Goal: Information Seeking & Learning: Learn about a topic

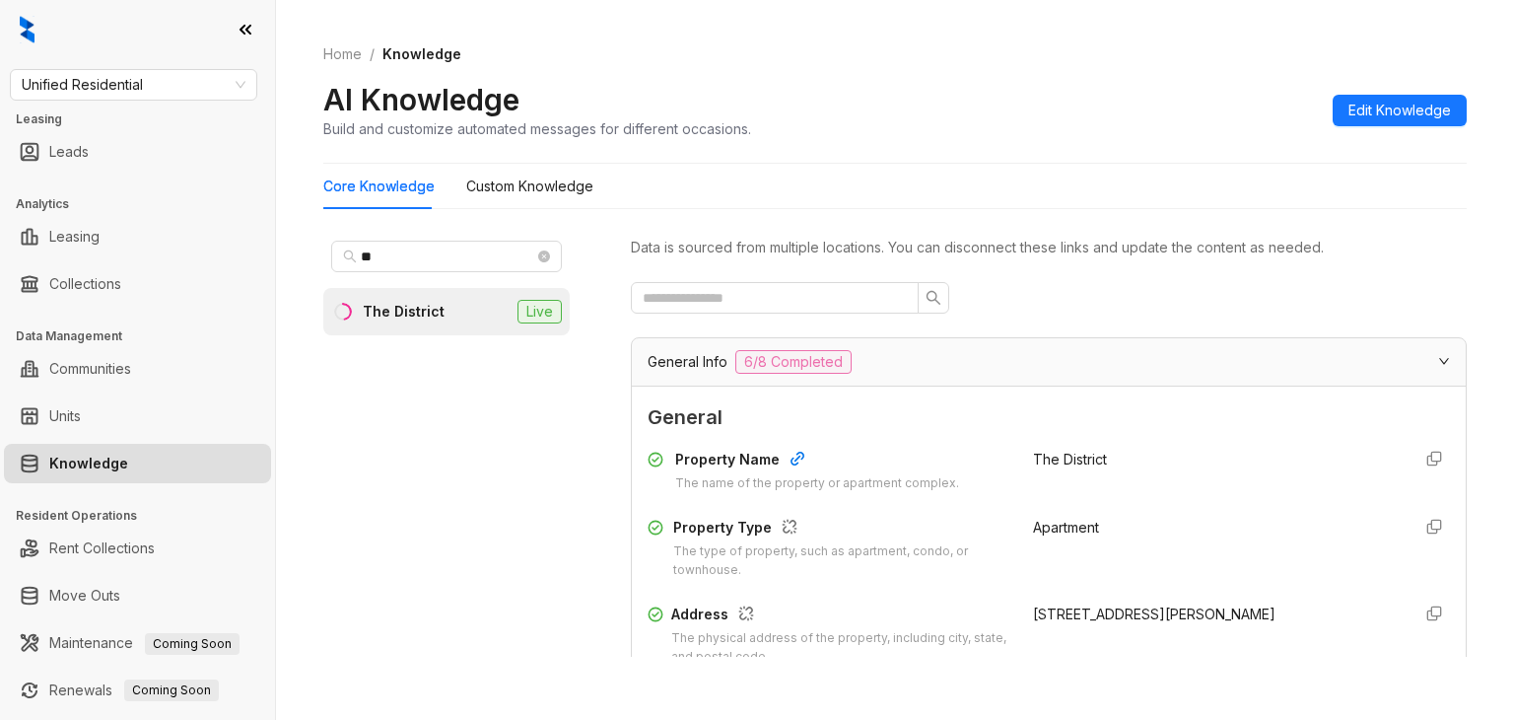
scroll to position [54, 0]
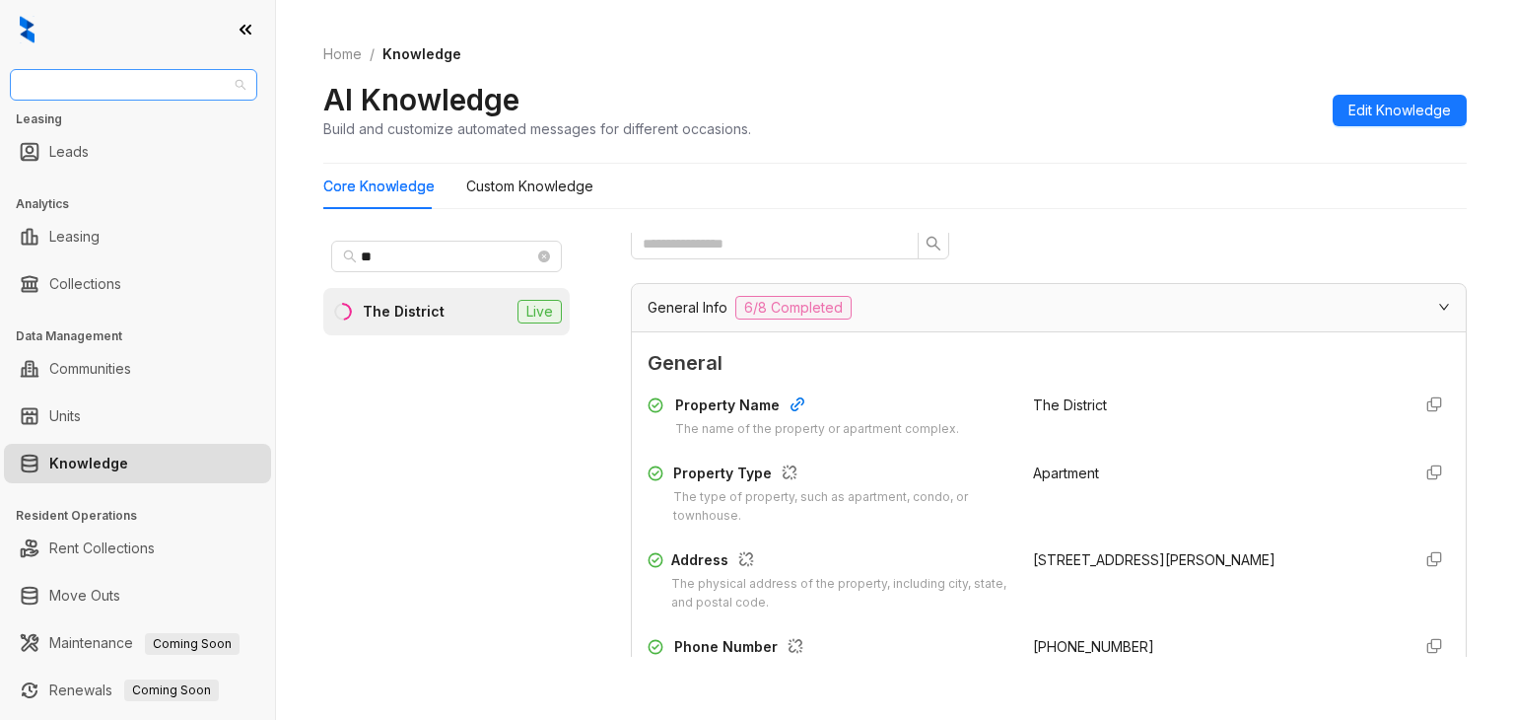
click at [173, 92] on span "Unified Residential" at bounding box center [134, 85] width 224 height 30
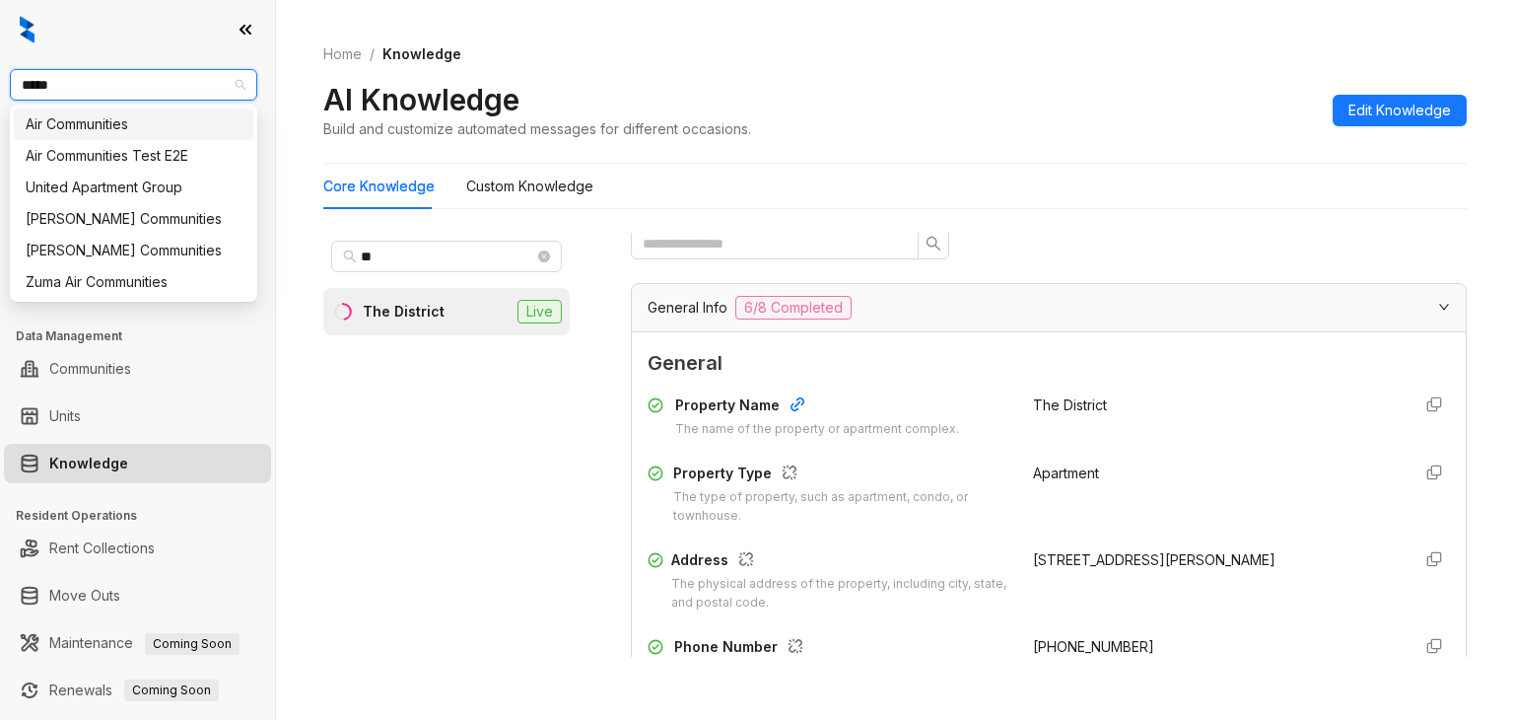
type input "******"
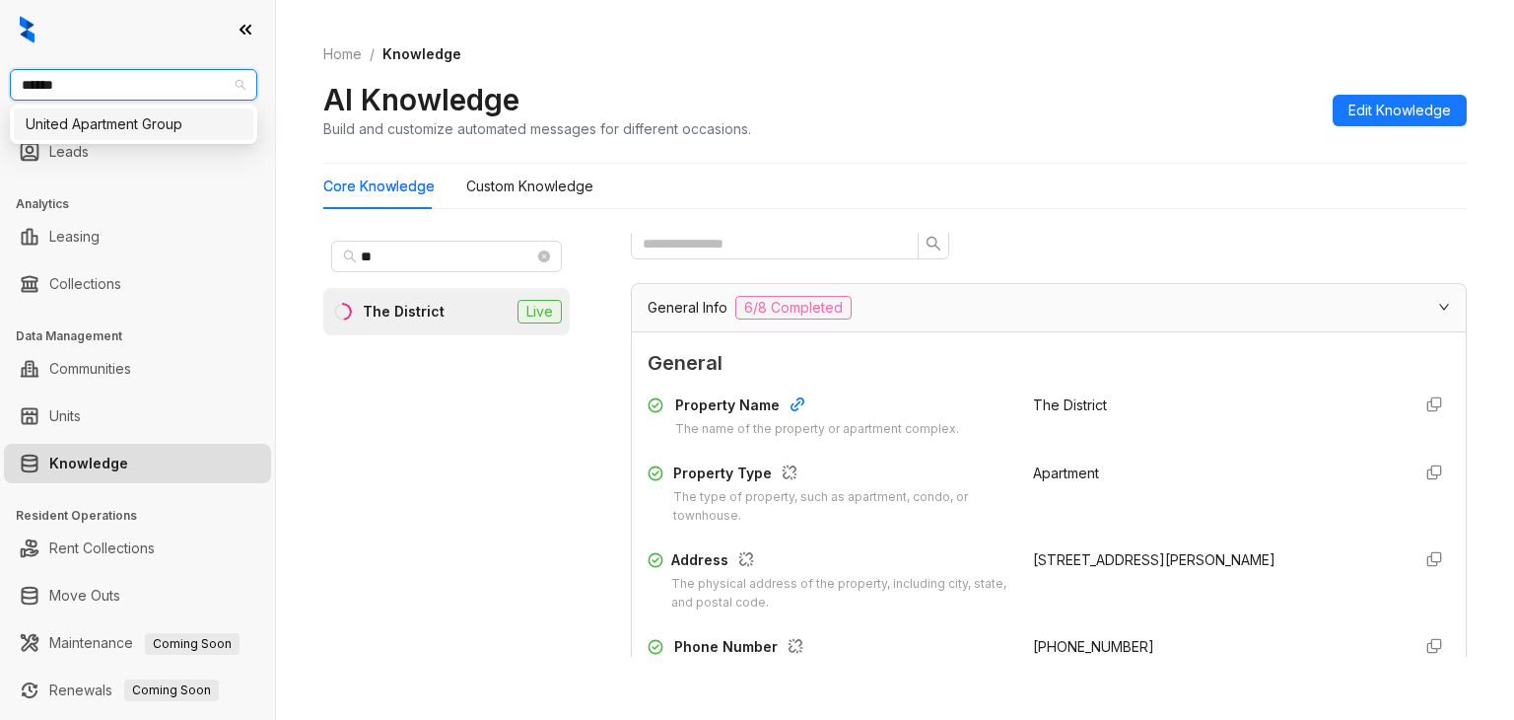
click at [97, 124] on div "United Apartment Group" at bounding box center [134, 124] width 216 height 22
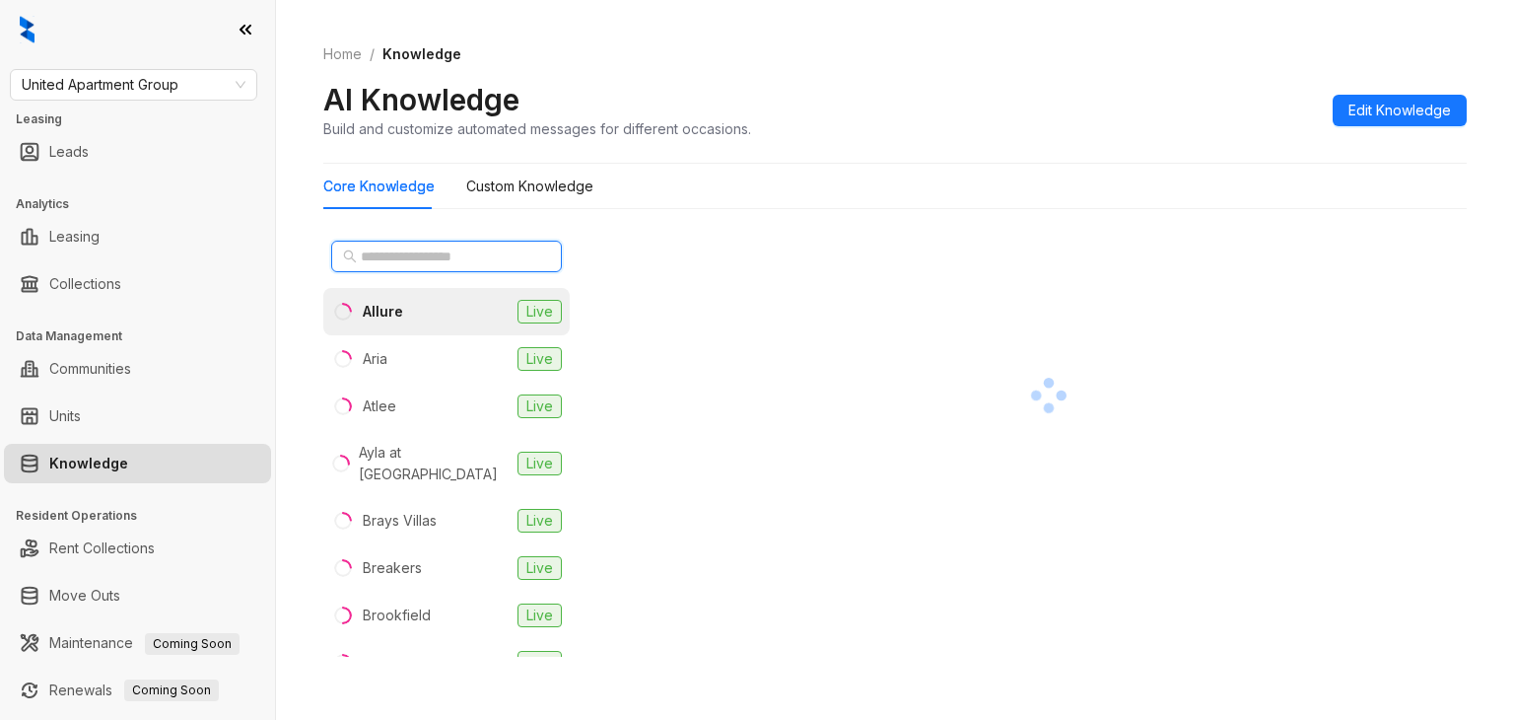
click at [415, 261] on input "text" at bounding box center [447, 256] width 173 height 22
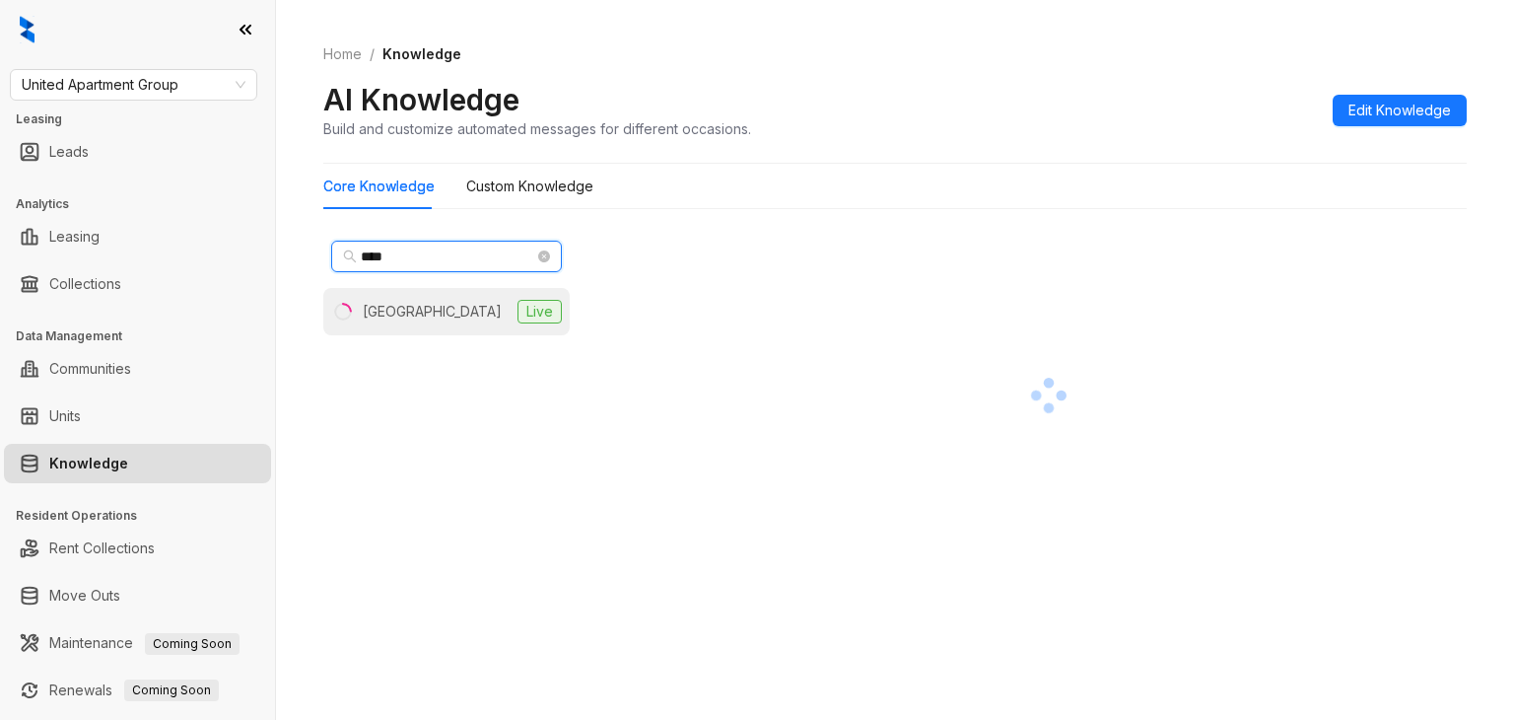
type input "****"
click at [417, 312] on div "Country Club Manor" at bounding box center [432, 312] width 139 height 22
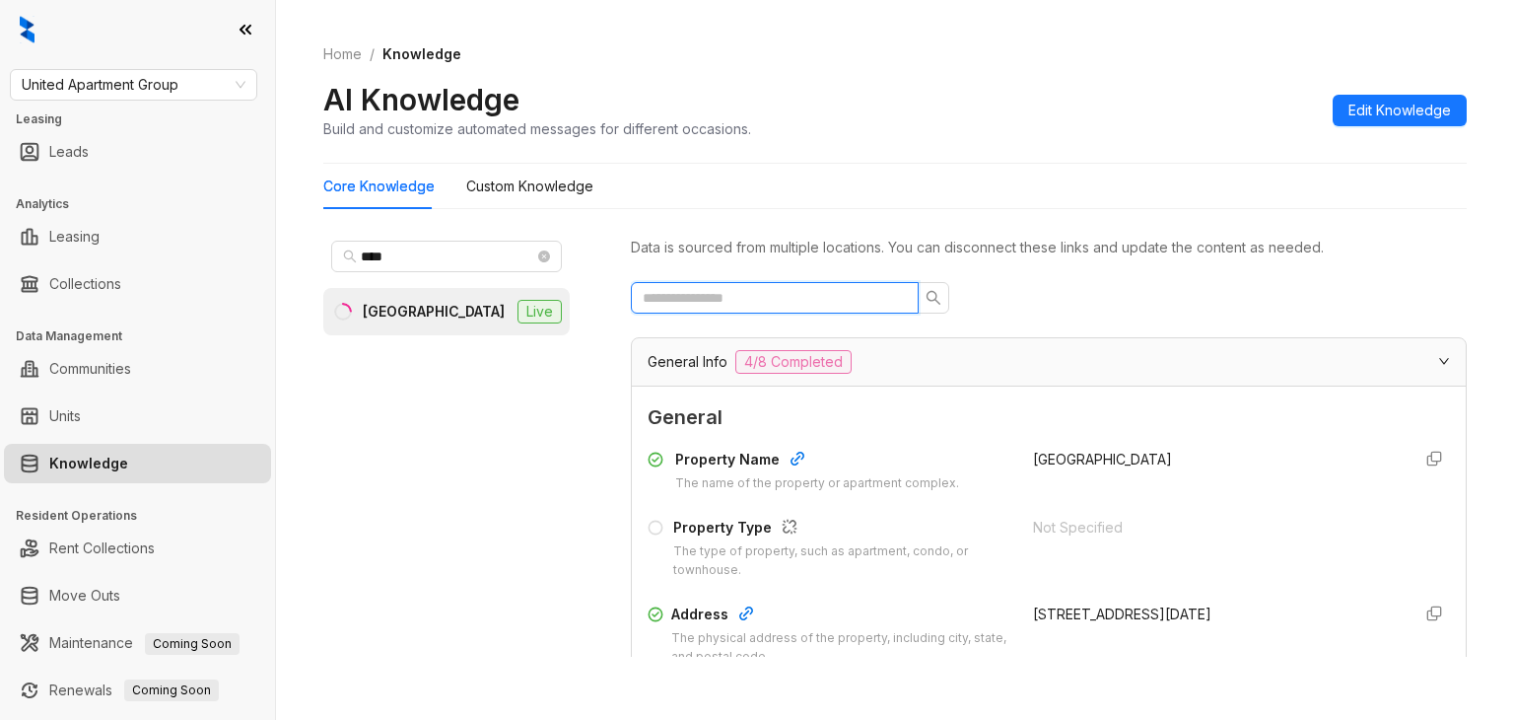
click at [824, 289] on input "text" at bounding box center [767, 298] width 248 height 22
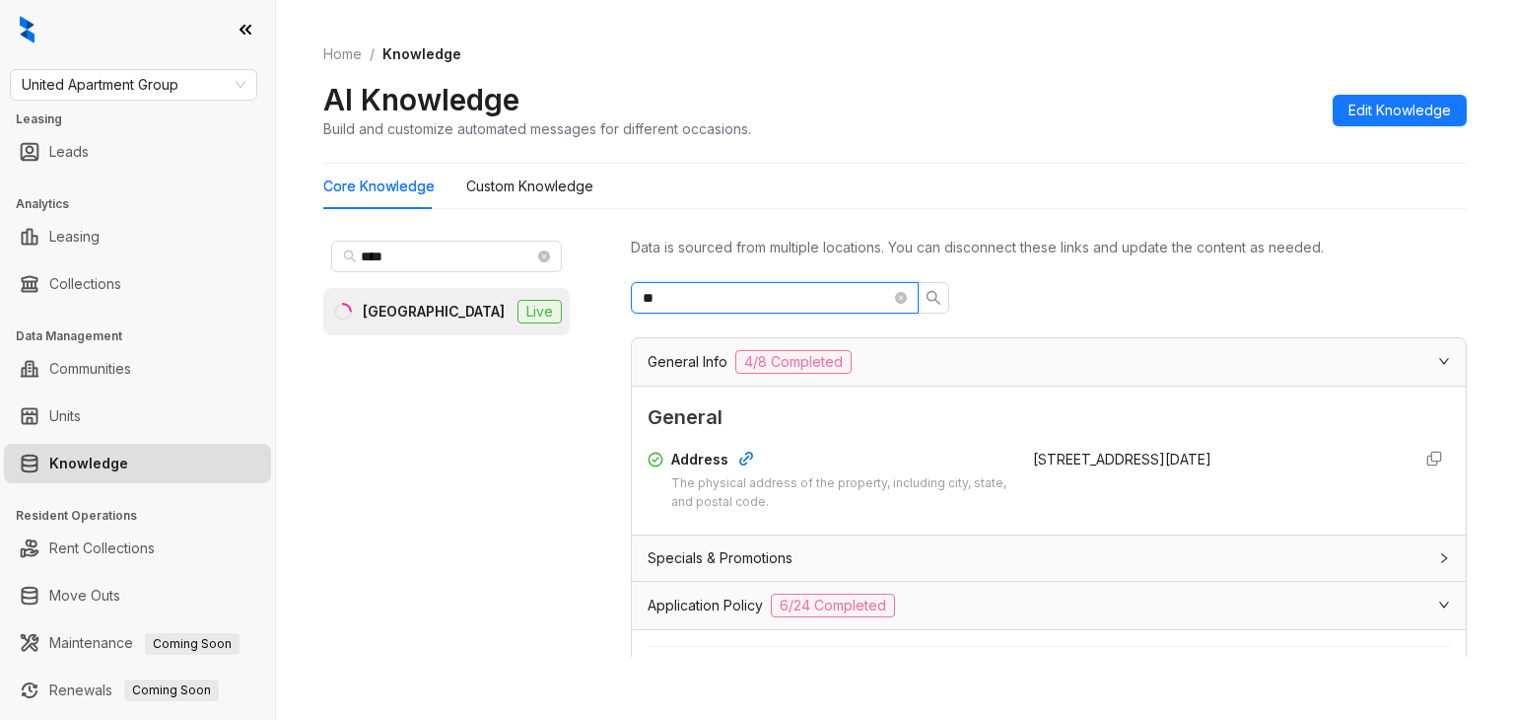
type input "*"
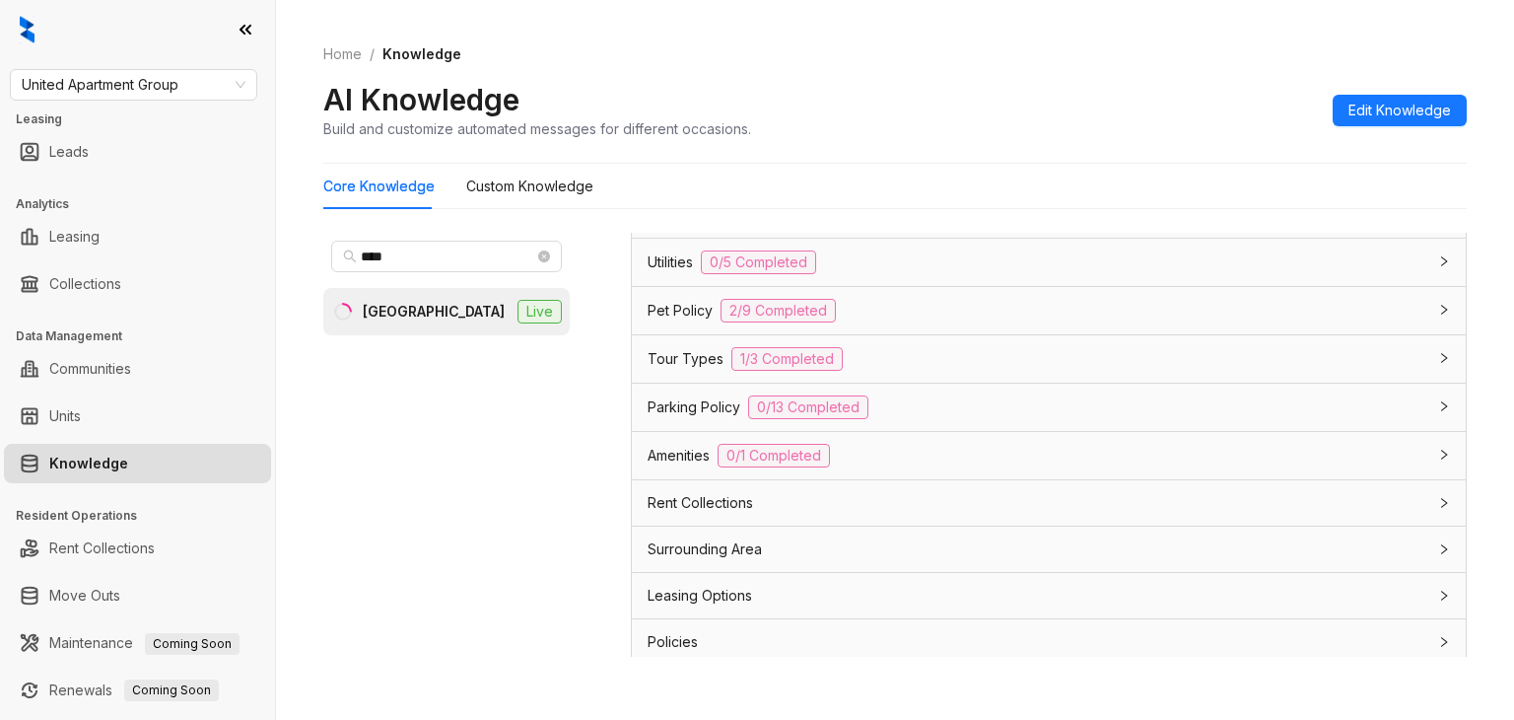
scroll to position [1485, 0]
click at [734, 536] on span "Surrounding Area" at bounding box center [705, 547] width 114 height 22
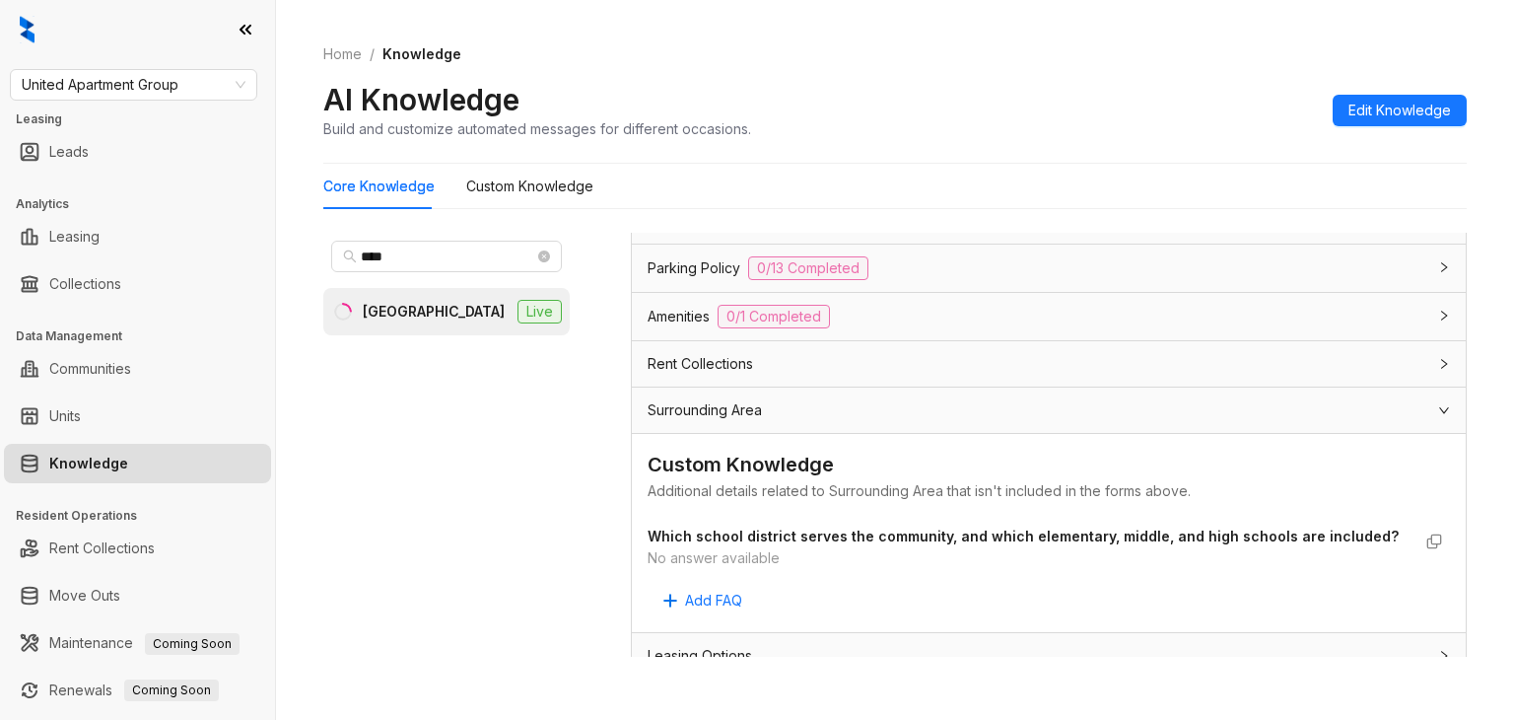
scroll to position [1683, 0]
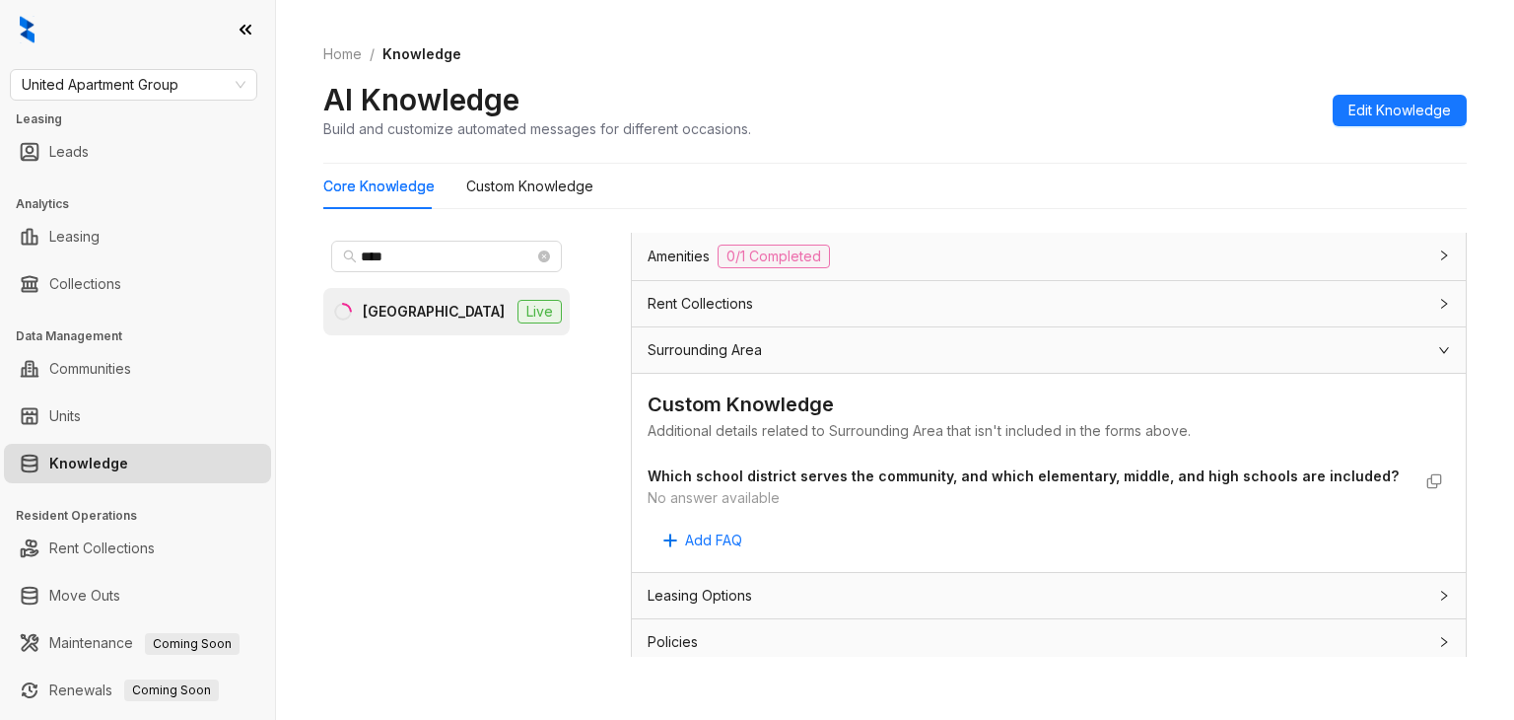
click at [768, 585] on div "Leasing Options" at bounding box center [1037, 596] width 779 height 22
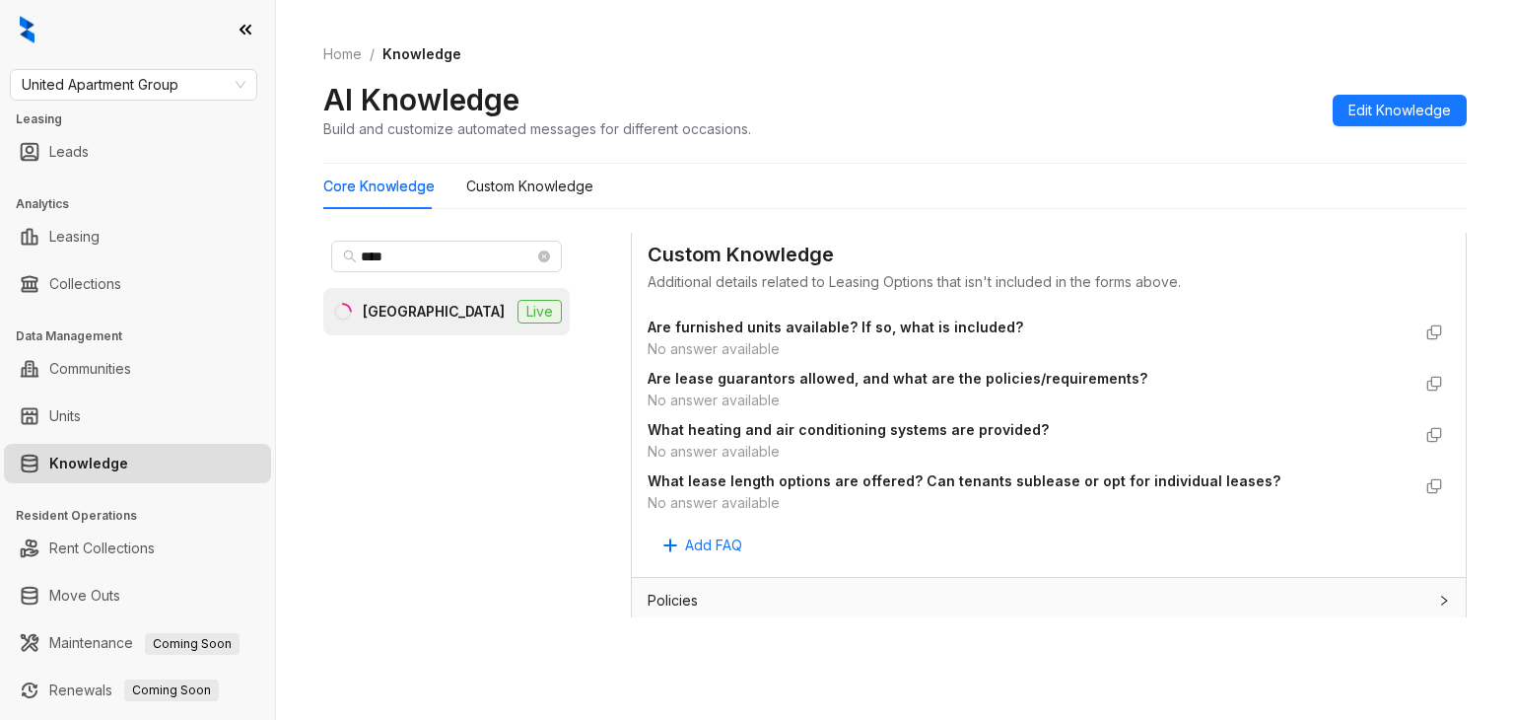
scroll to position [62, 0]
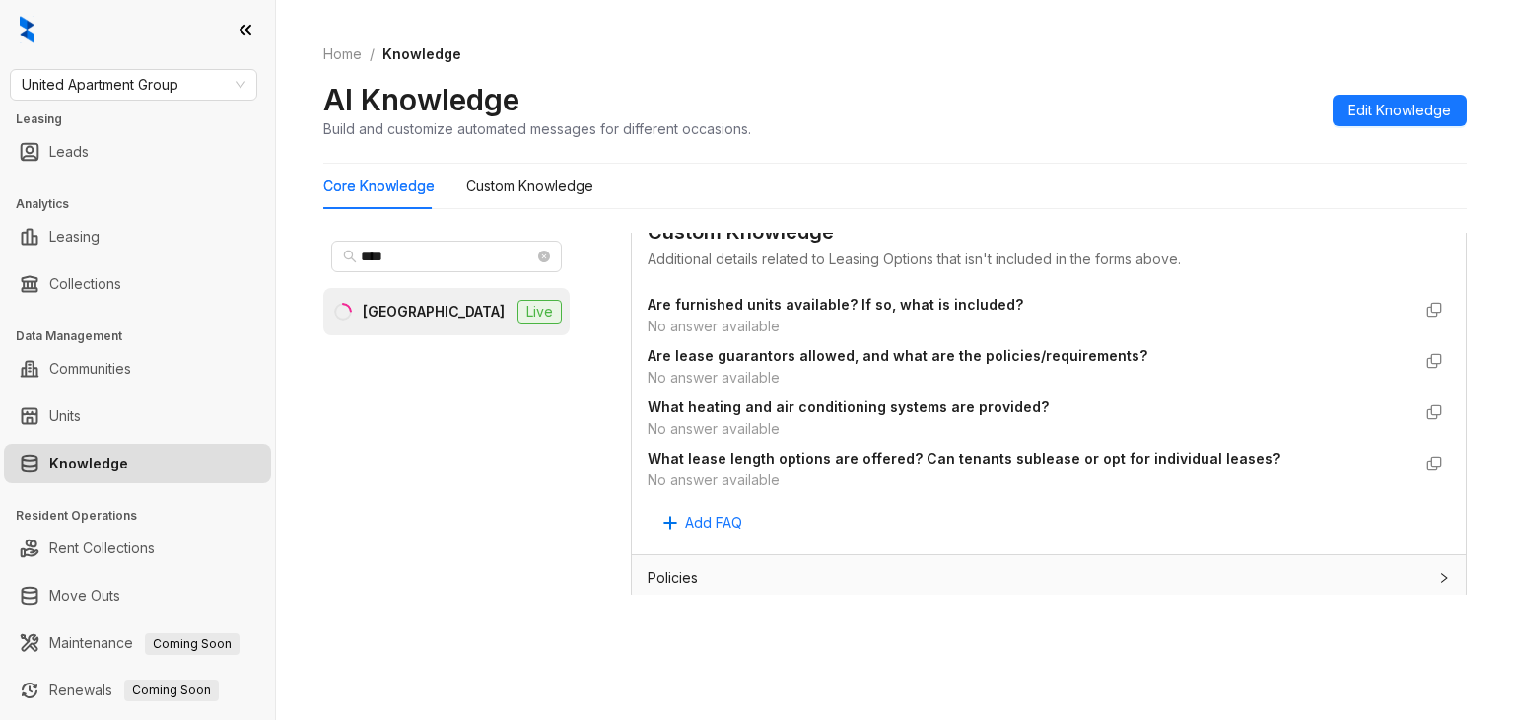
click at [730, 567] on div "Policies" at bounding box center [1037, 578] width 779 height 22
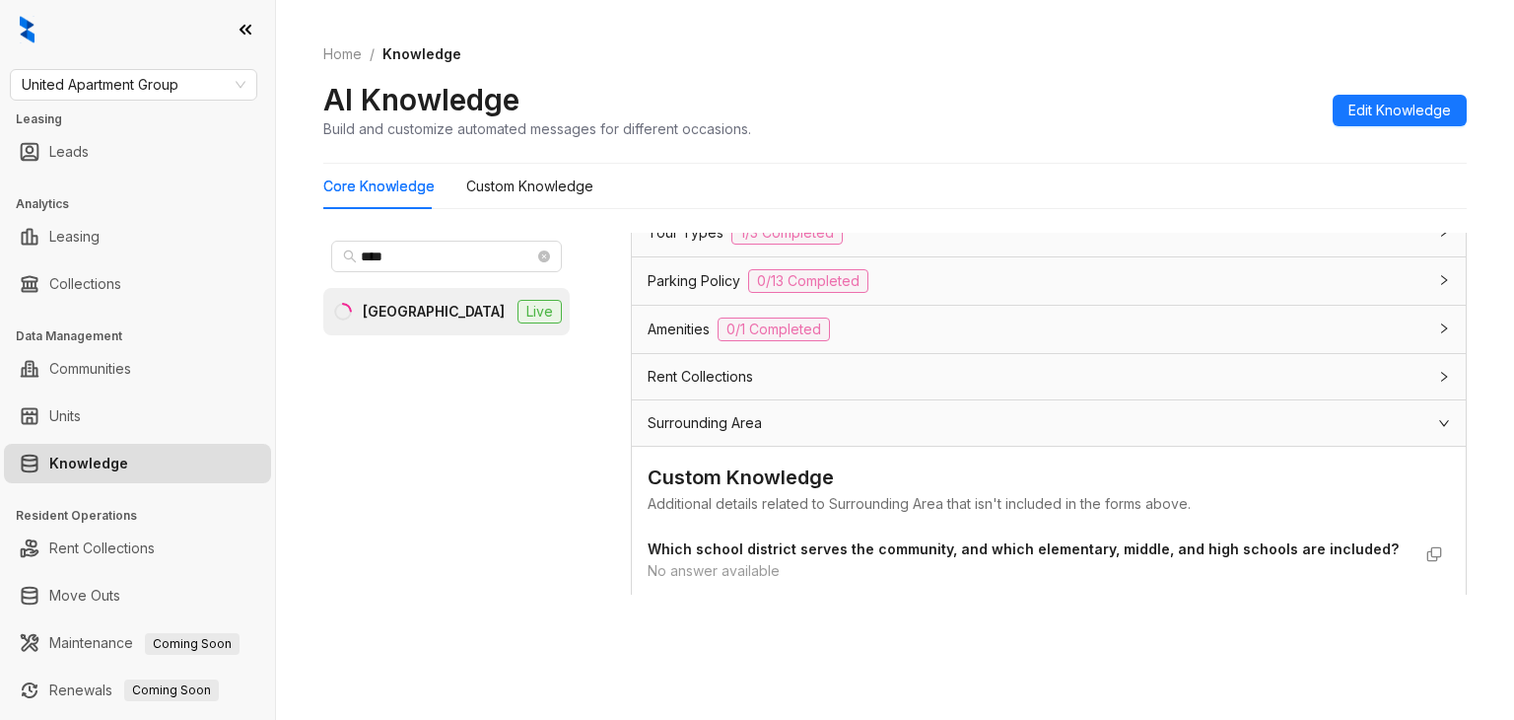
scroll to position [1447, 0]
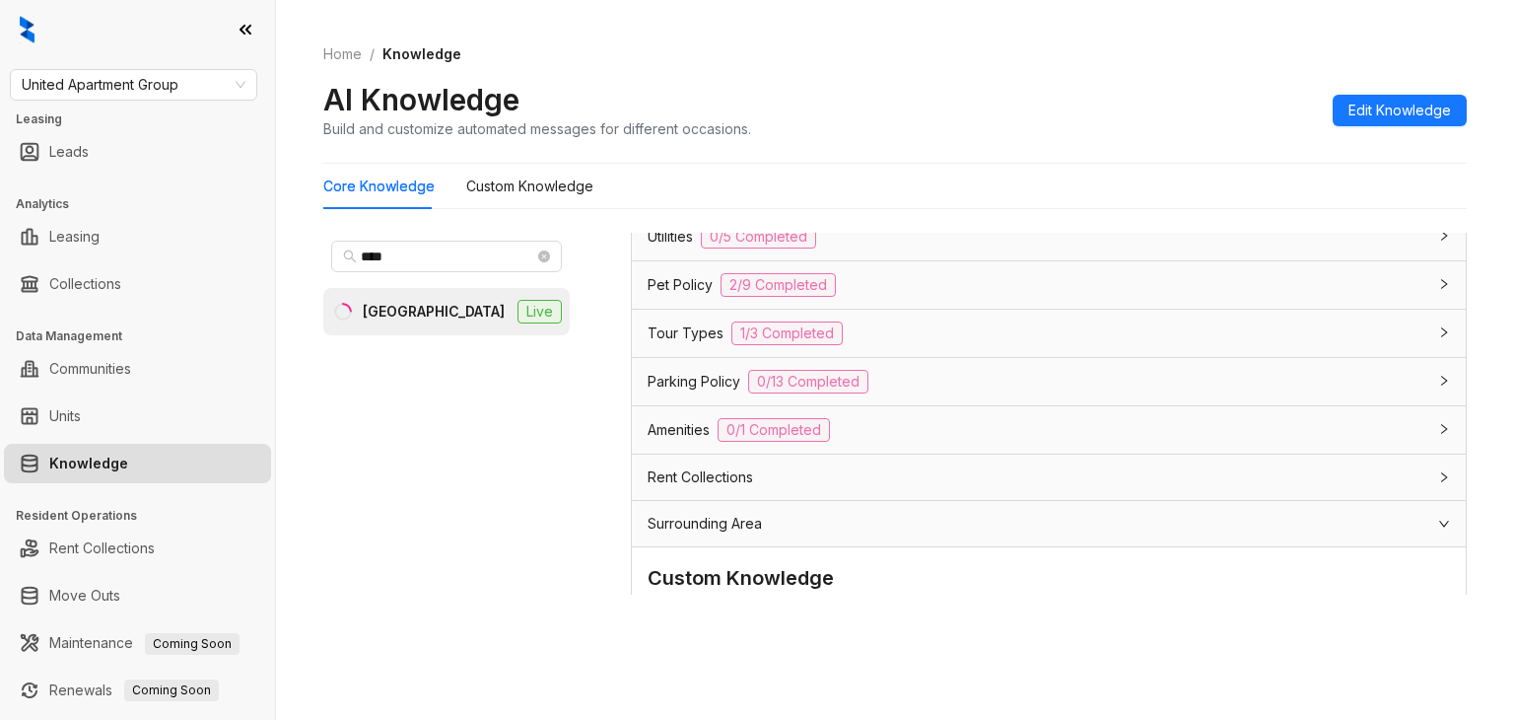
click at [745, 470] on span "Rent Collections" at bounding box center [700, 477] width 105 height 22
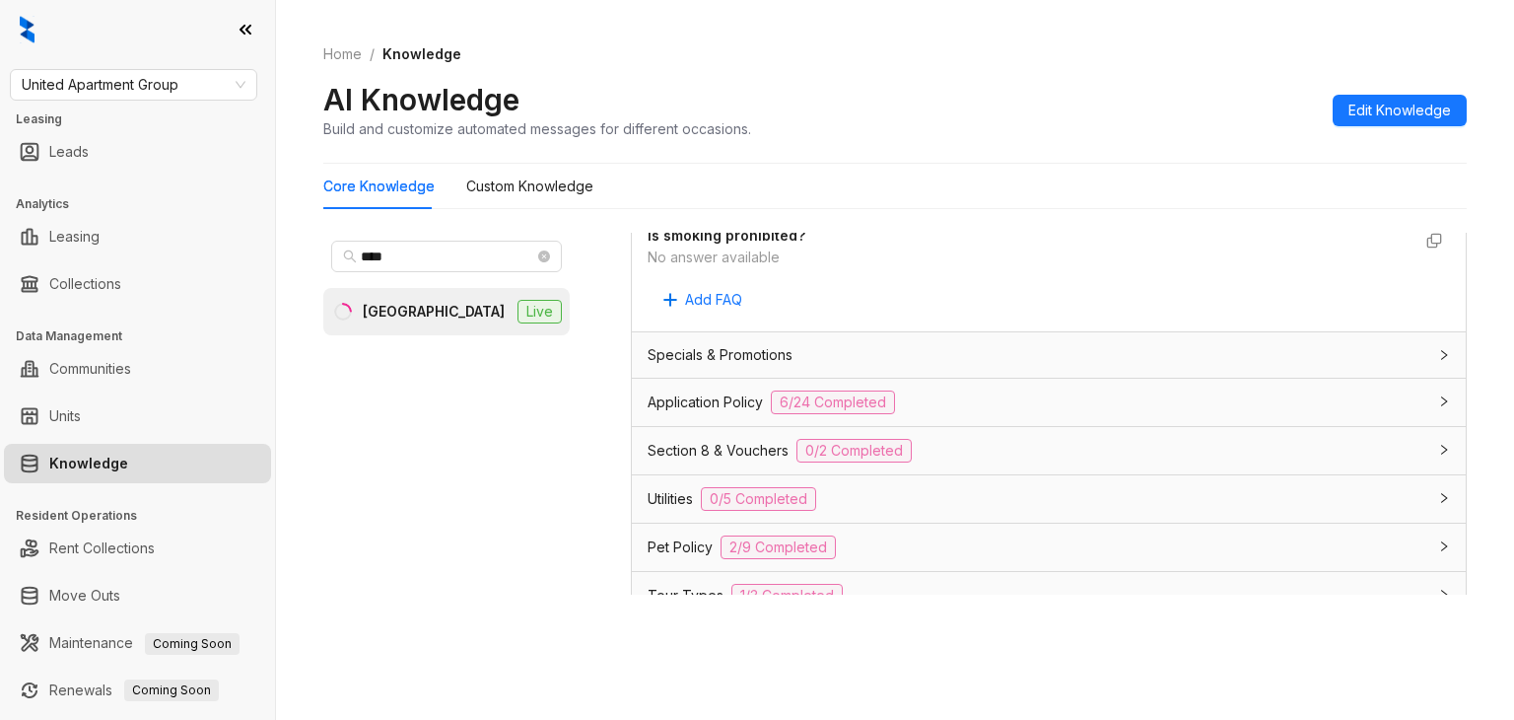
scroll to position [1151, 0]
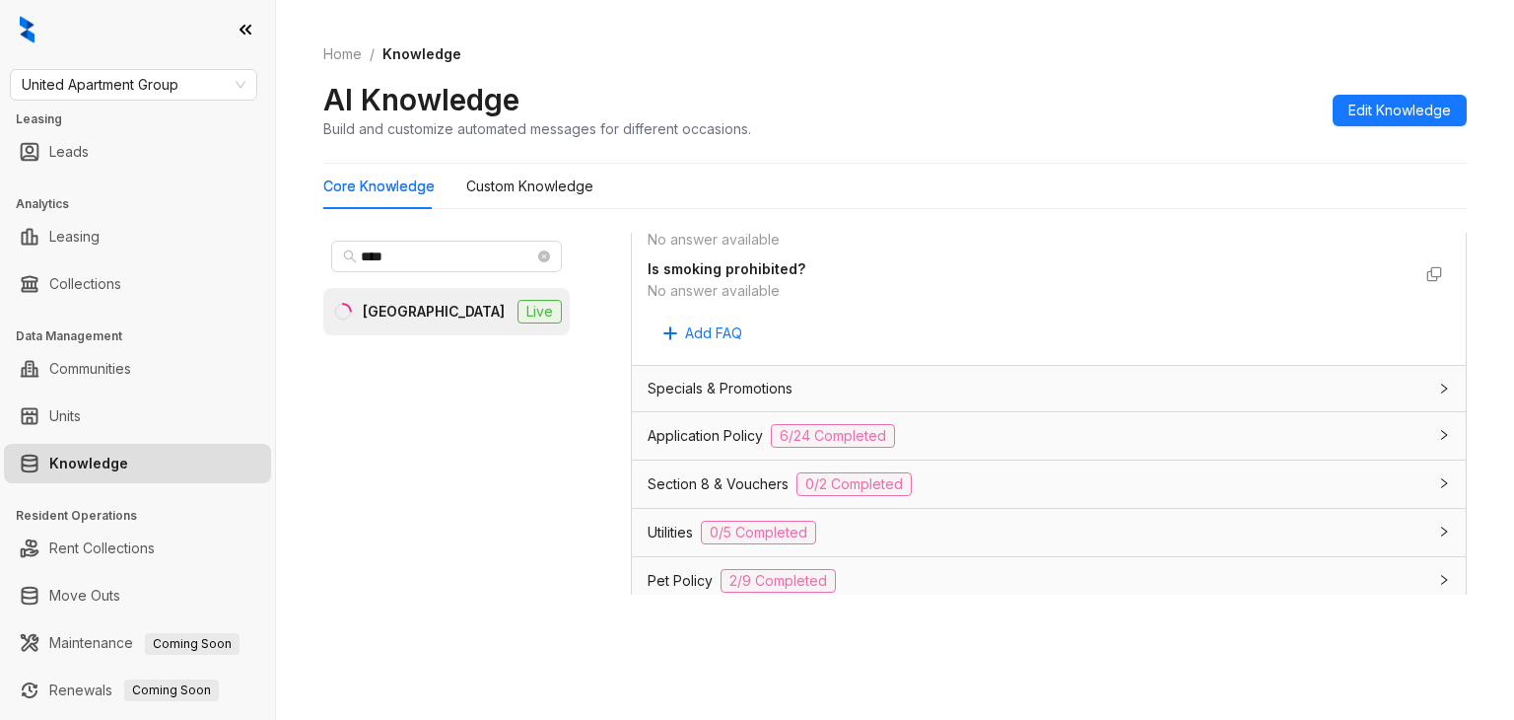
click at [739, 383] on span "Specials & Promotions" at bounding box center [720, 389] width 145 height 22
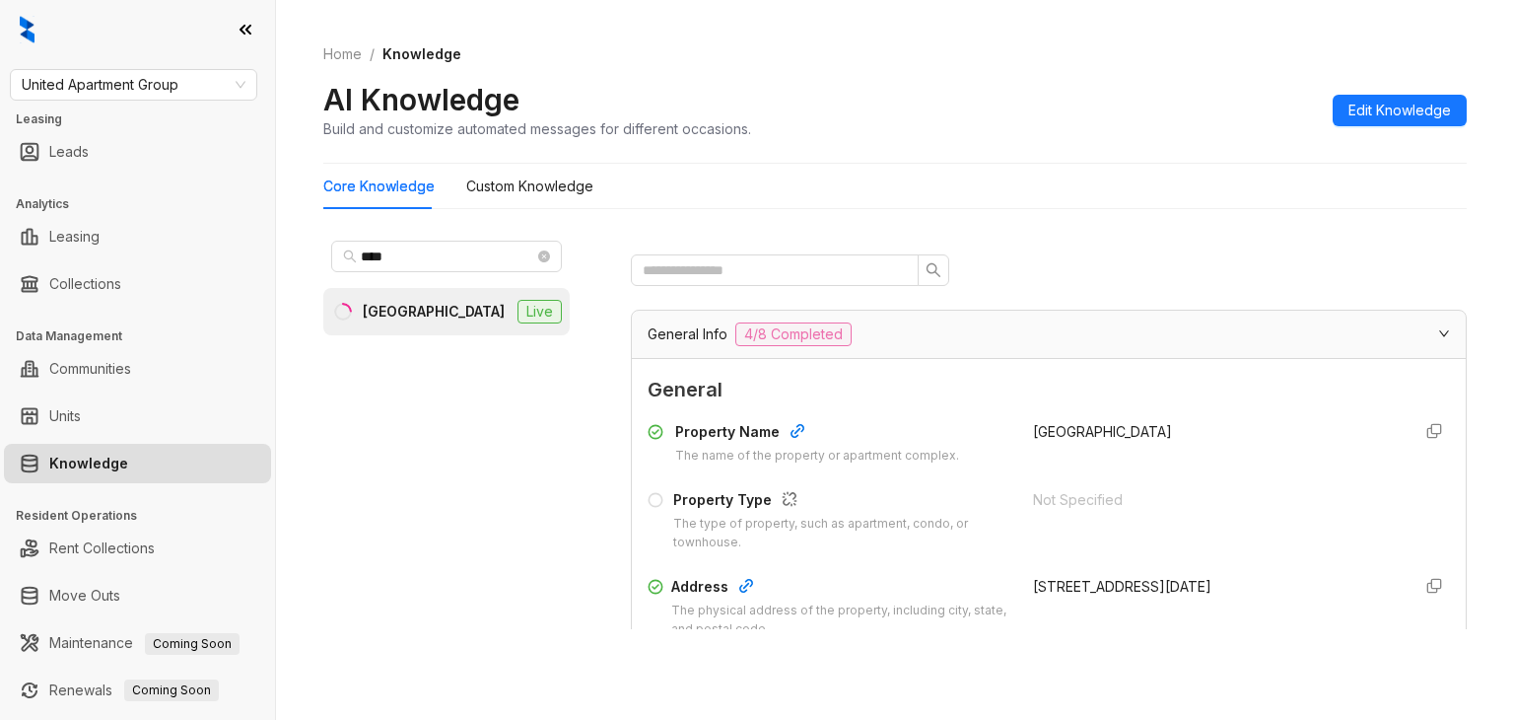
scroll to position [0, 0]
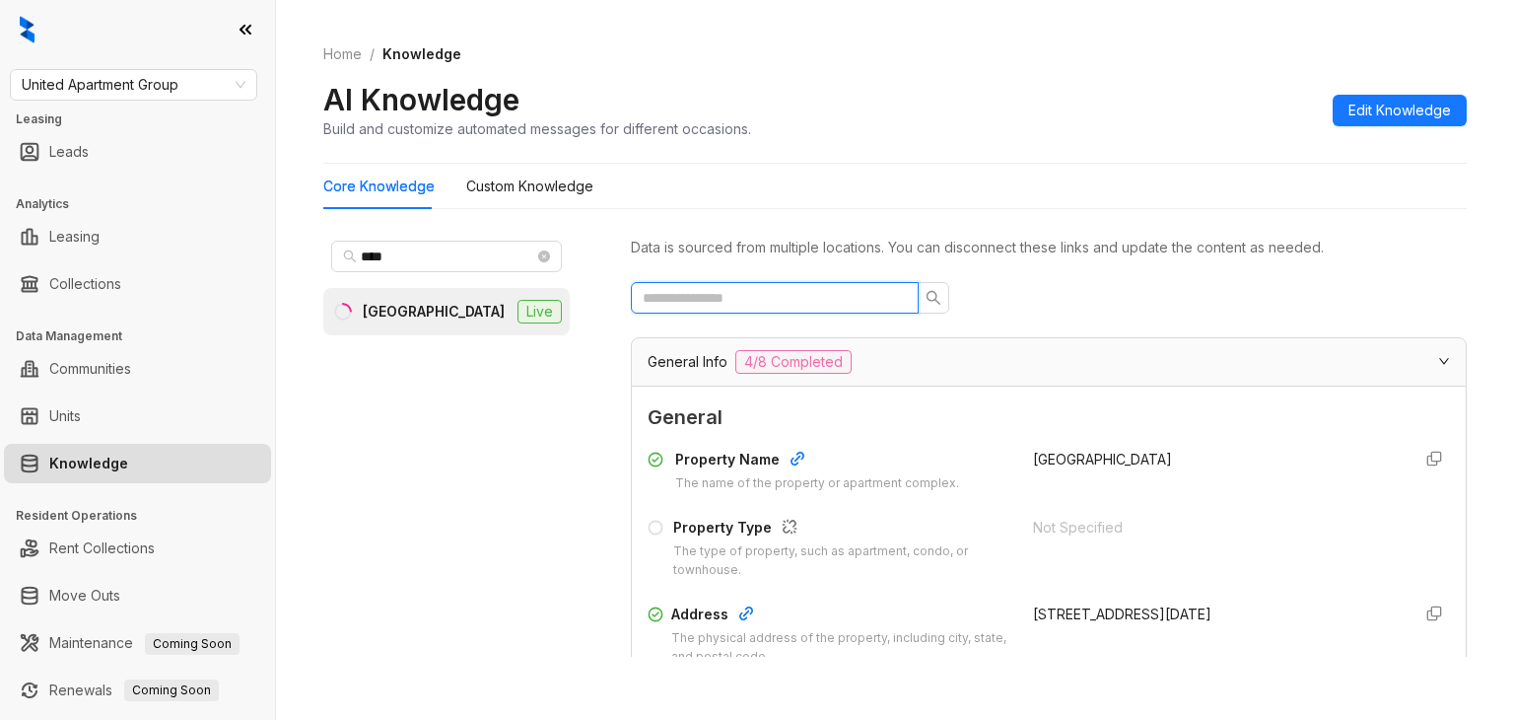
click at [726, 306] on input "text" at bounding box center [767, 298] width 248 height 22
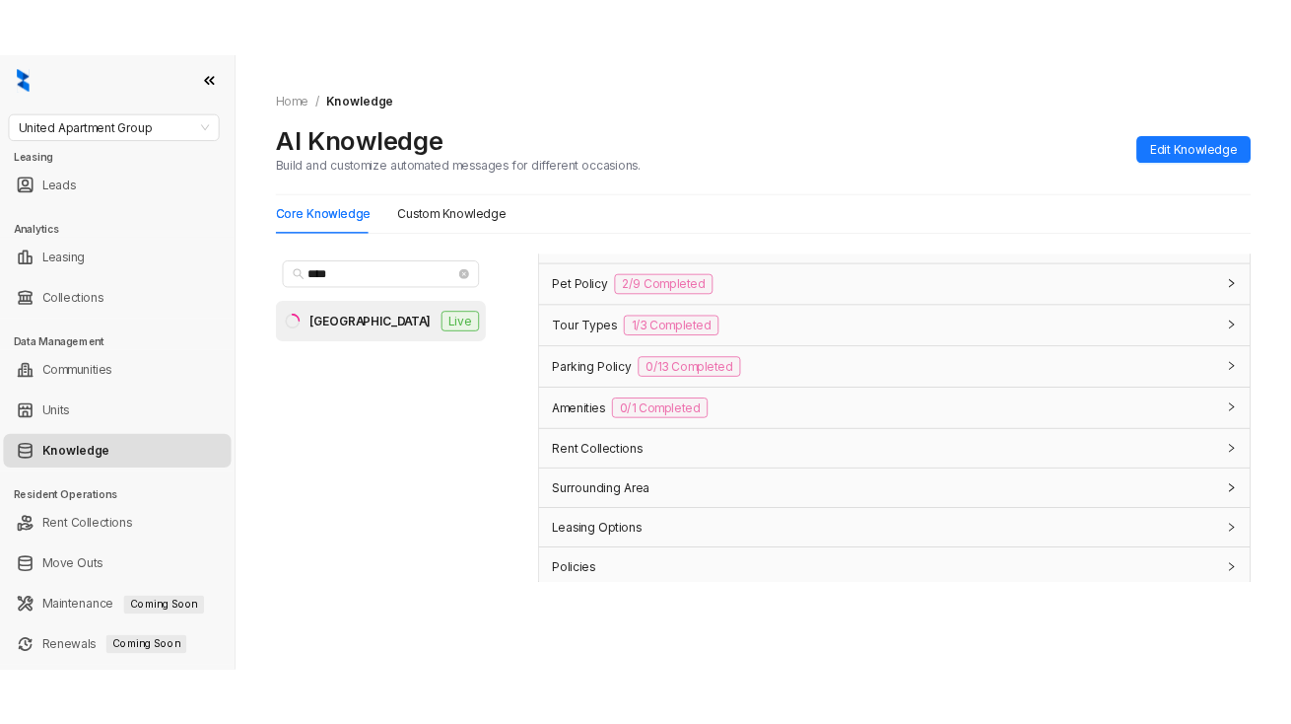
scroll to position [62, 0]
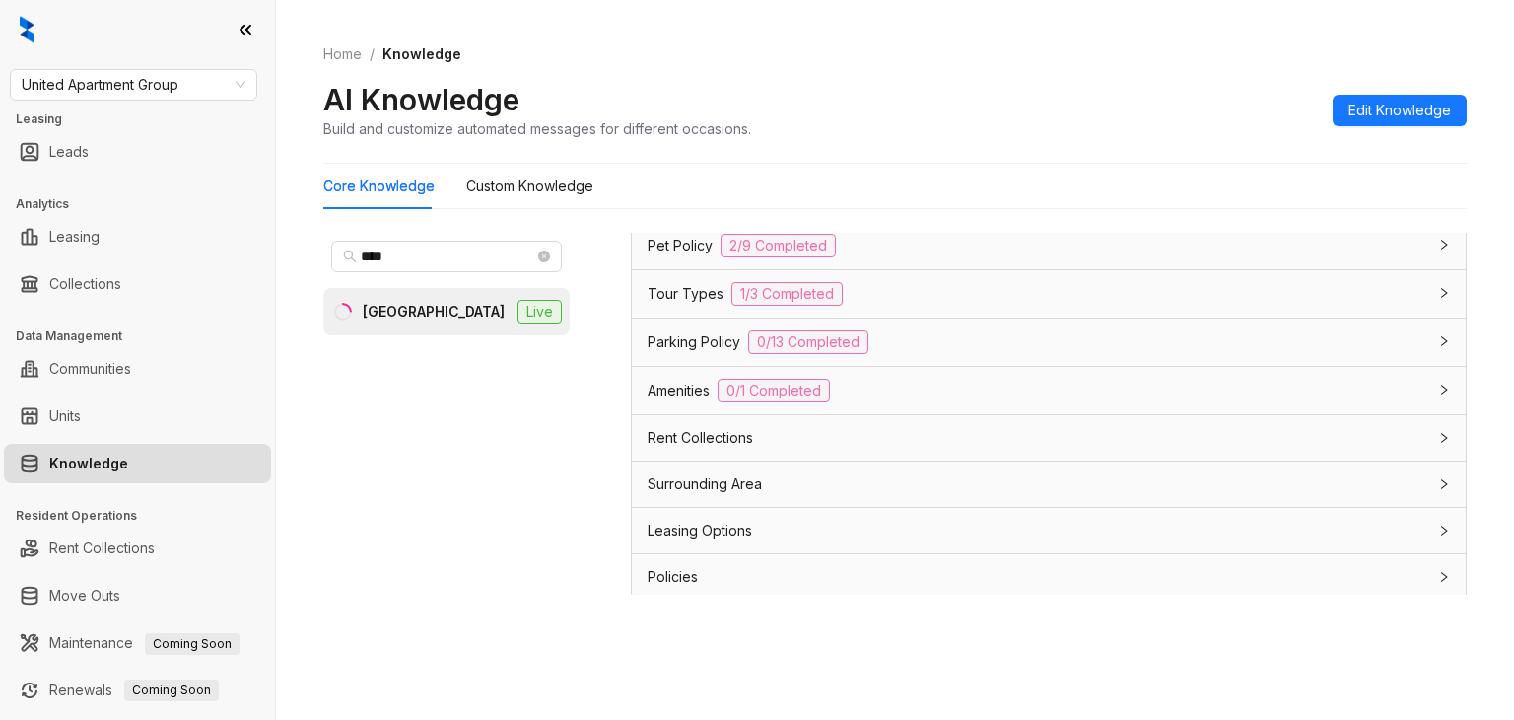
type input "******"
